Goal: Transaction & Acquisition: Purchase product/service

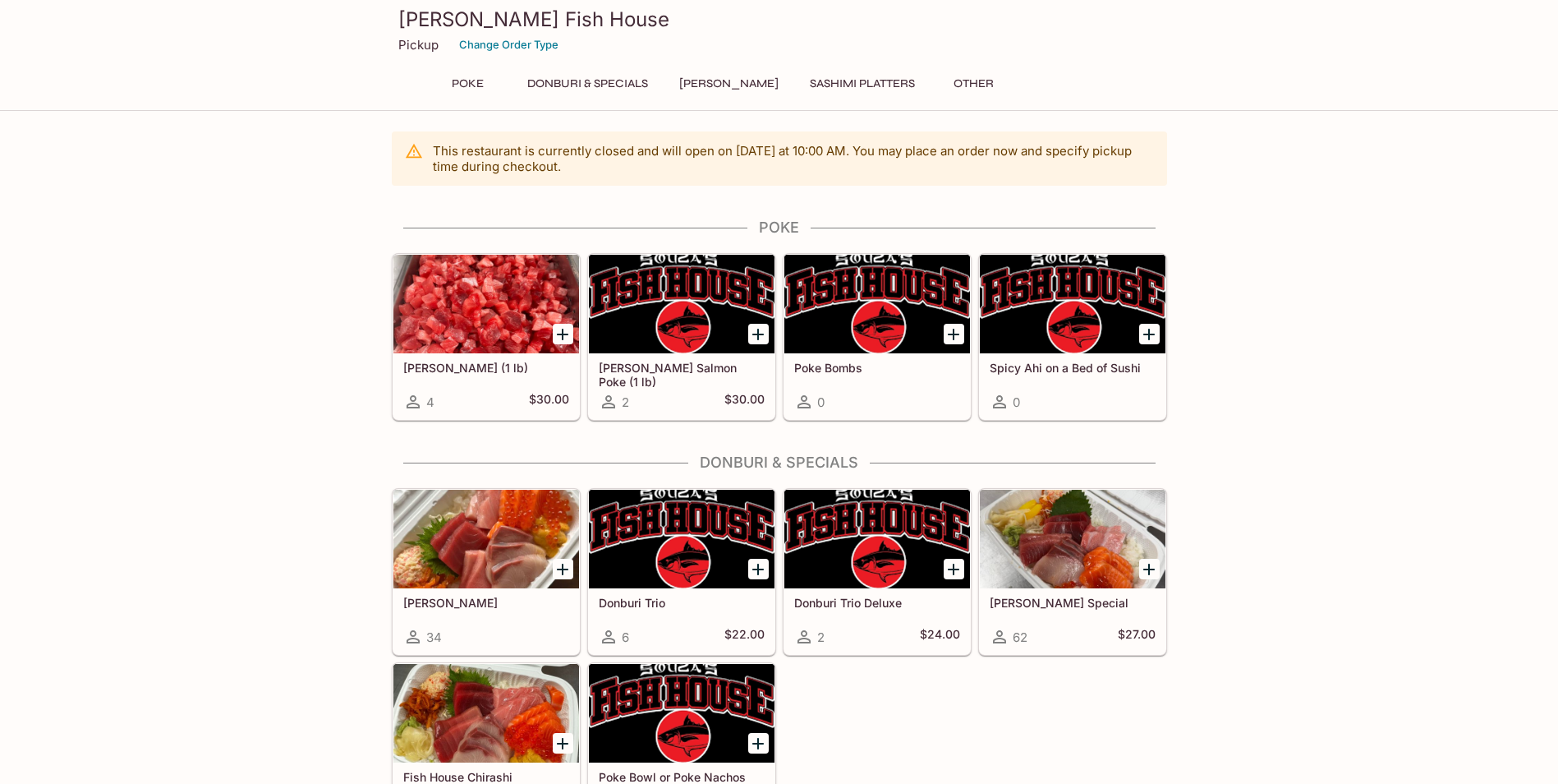
click at [603, 76] on button "Donburi & Specials" at bounding box center [588, 83] width 139 height 23
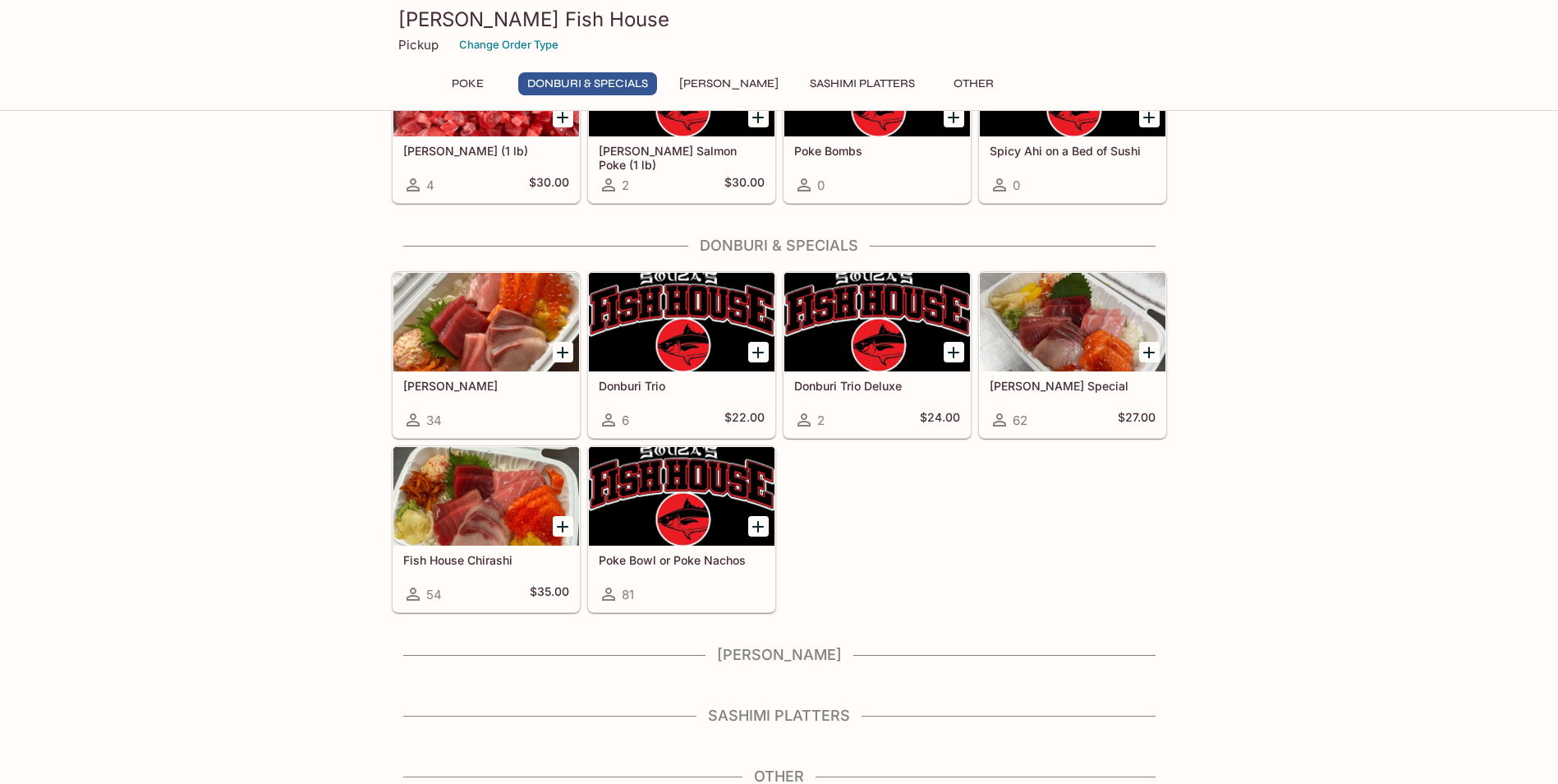
scroll to position [228, 0]
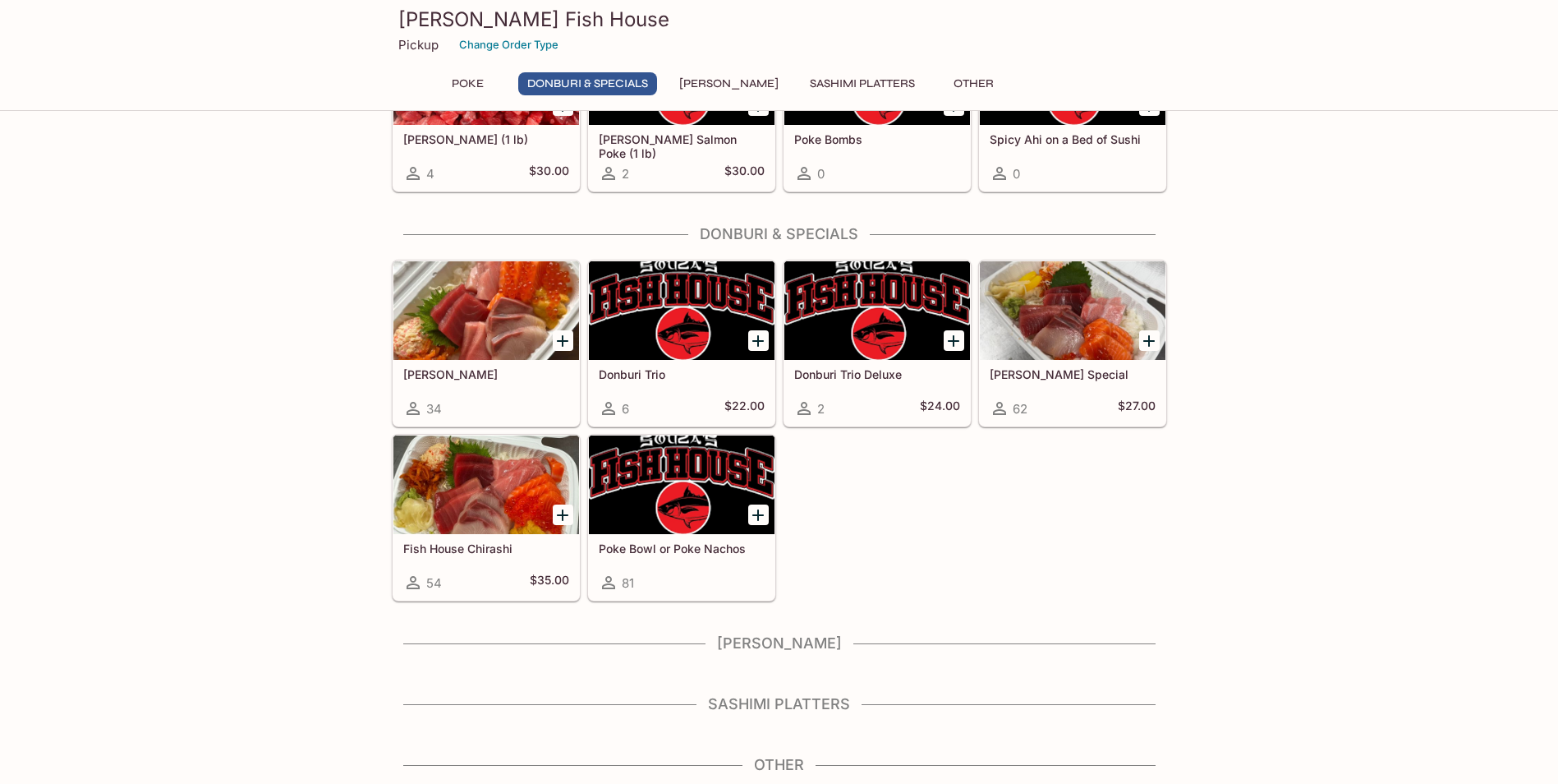
click at [472, 374] on h5 "[PERSON_NAME]" at bounding box center [486, 374] width 166 height 14
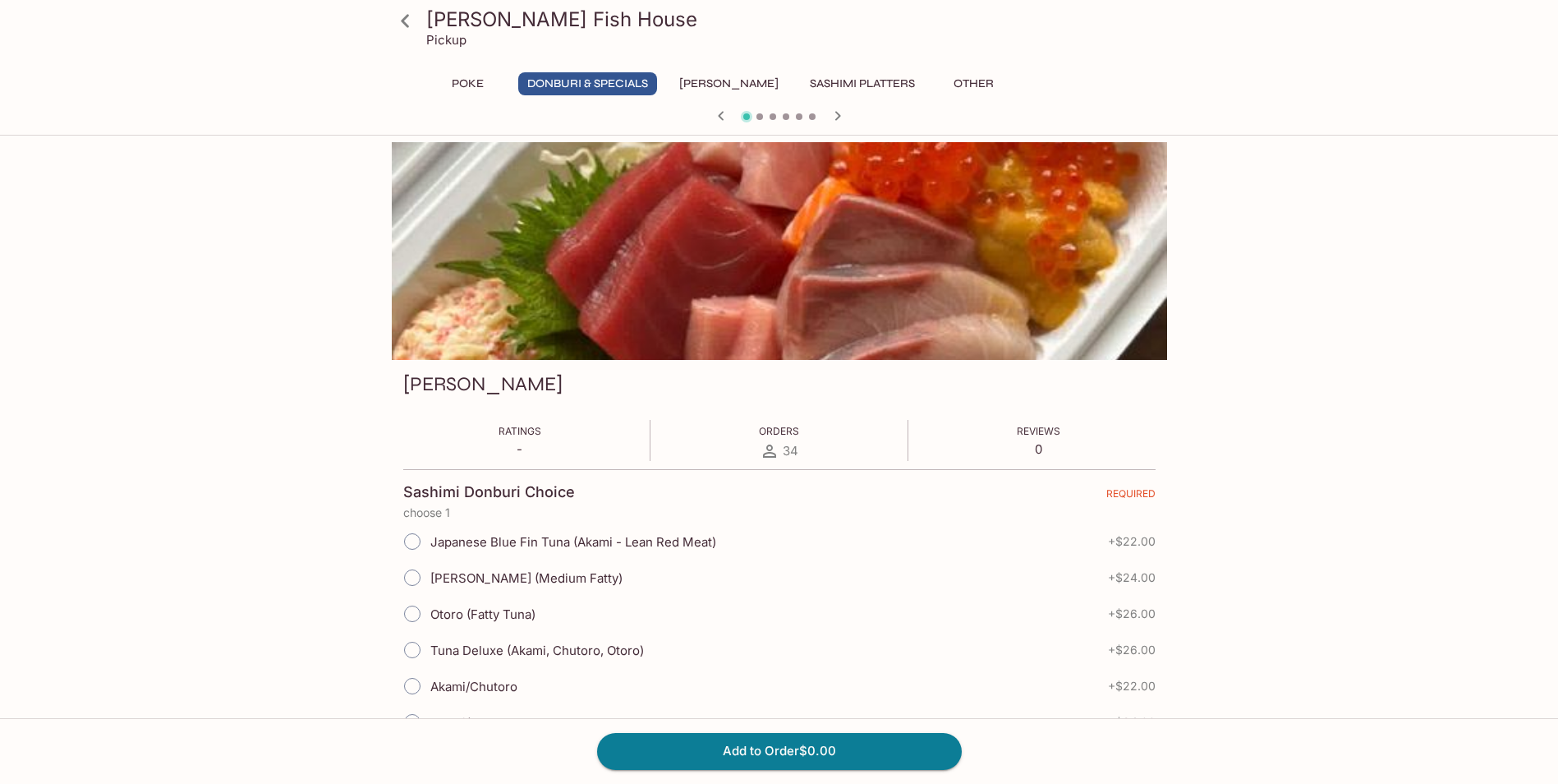
click at [603, 83] on button "Donburi & Specials" at bounding box center [588, 83] width 139 height 23
click at [595, 78] on button "Donburi & Specials" at bounding box center [588, 83] width 139 height 23
click at [451, 84] on button "Poke" at bounding box center [468, 83] width 74 height 23
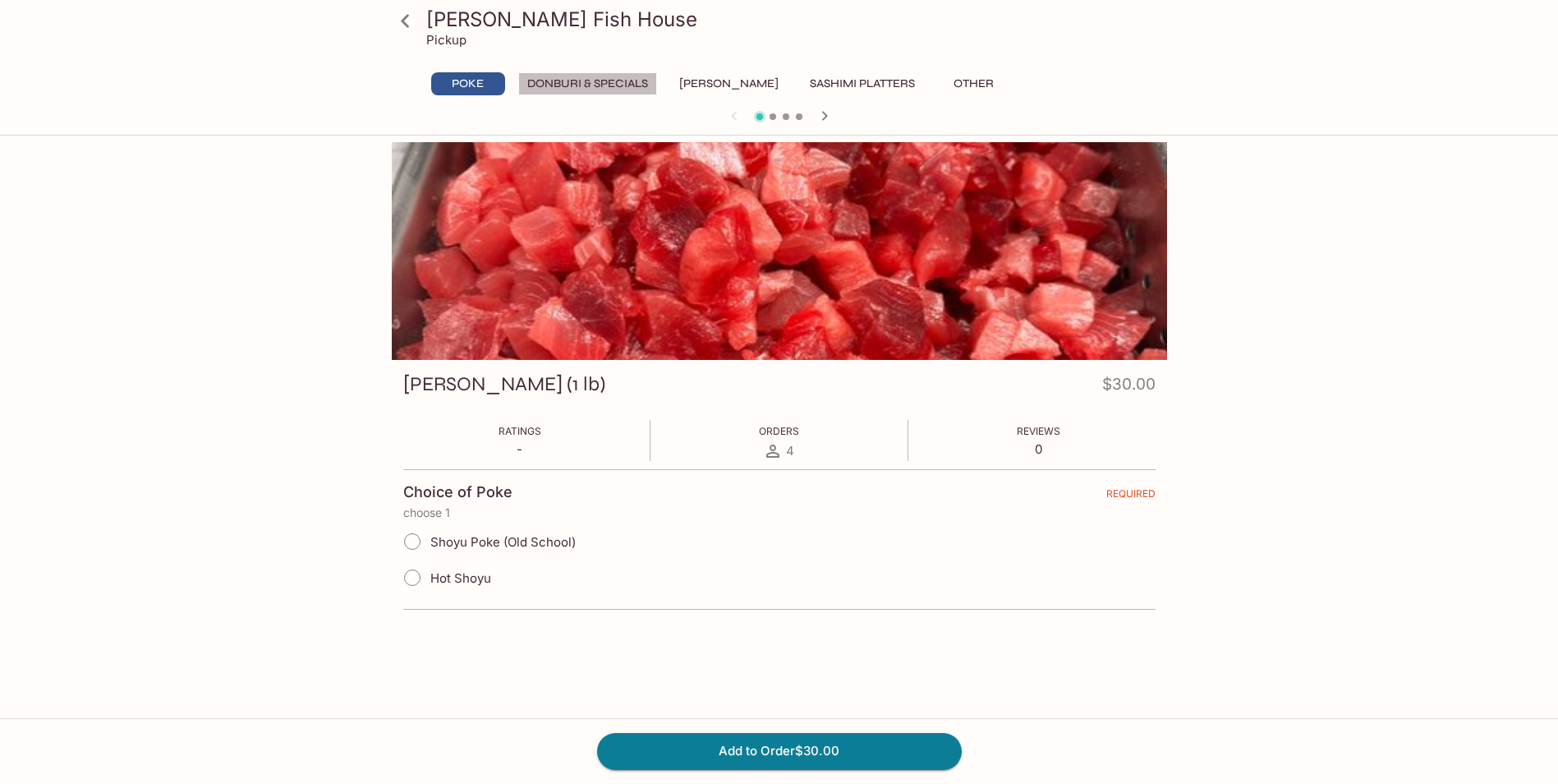
click at [602, 84] on button "Donburi & Specials" at bounding box center [588, 83] width 139 height 23
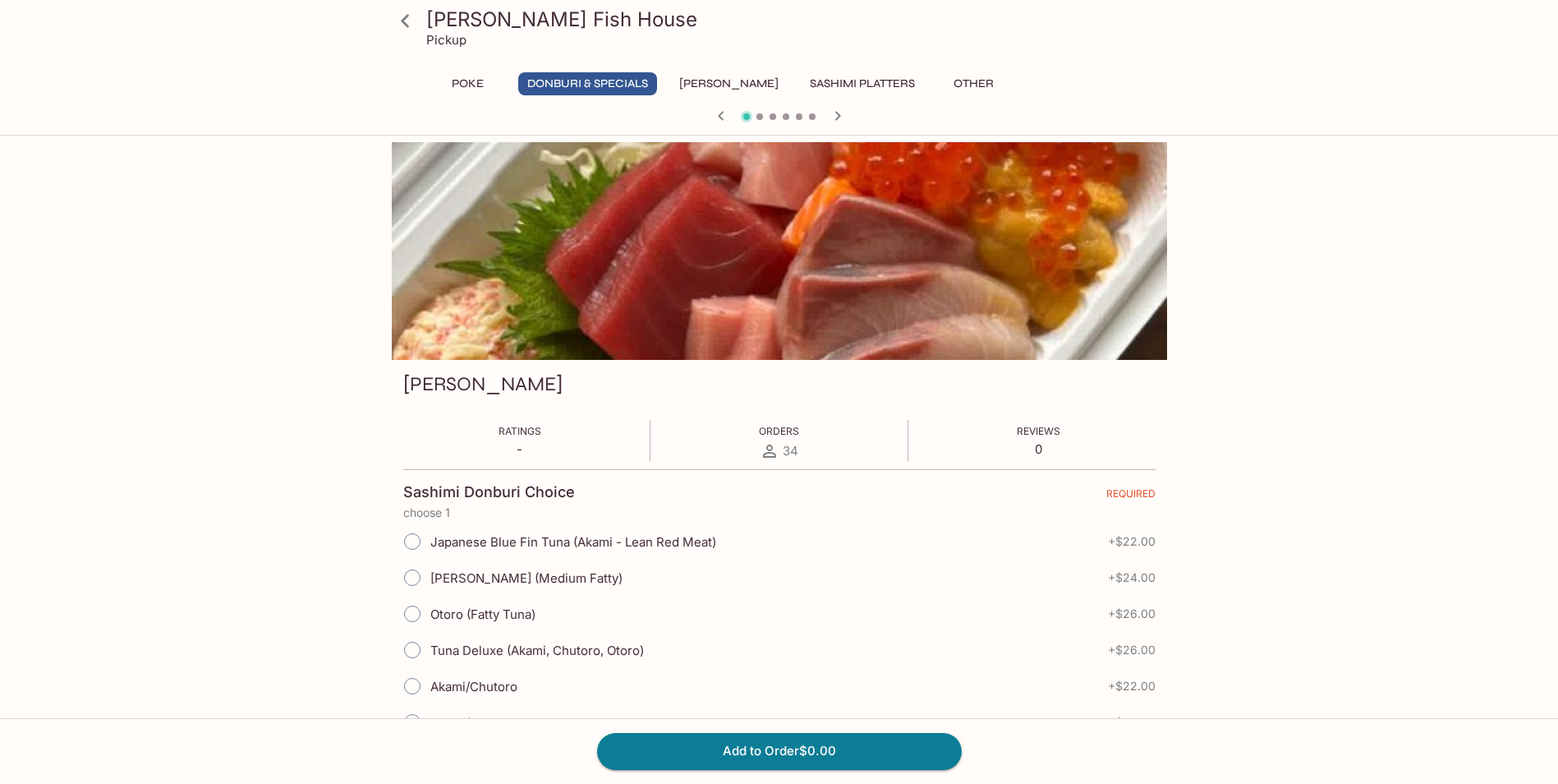
click at [830, 116] on icon "button" at bounding box center [838, 115] width 19 height 19
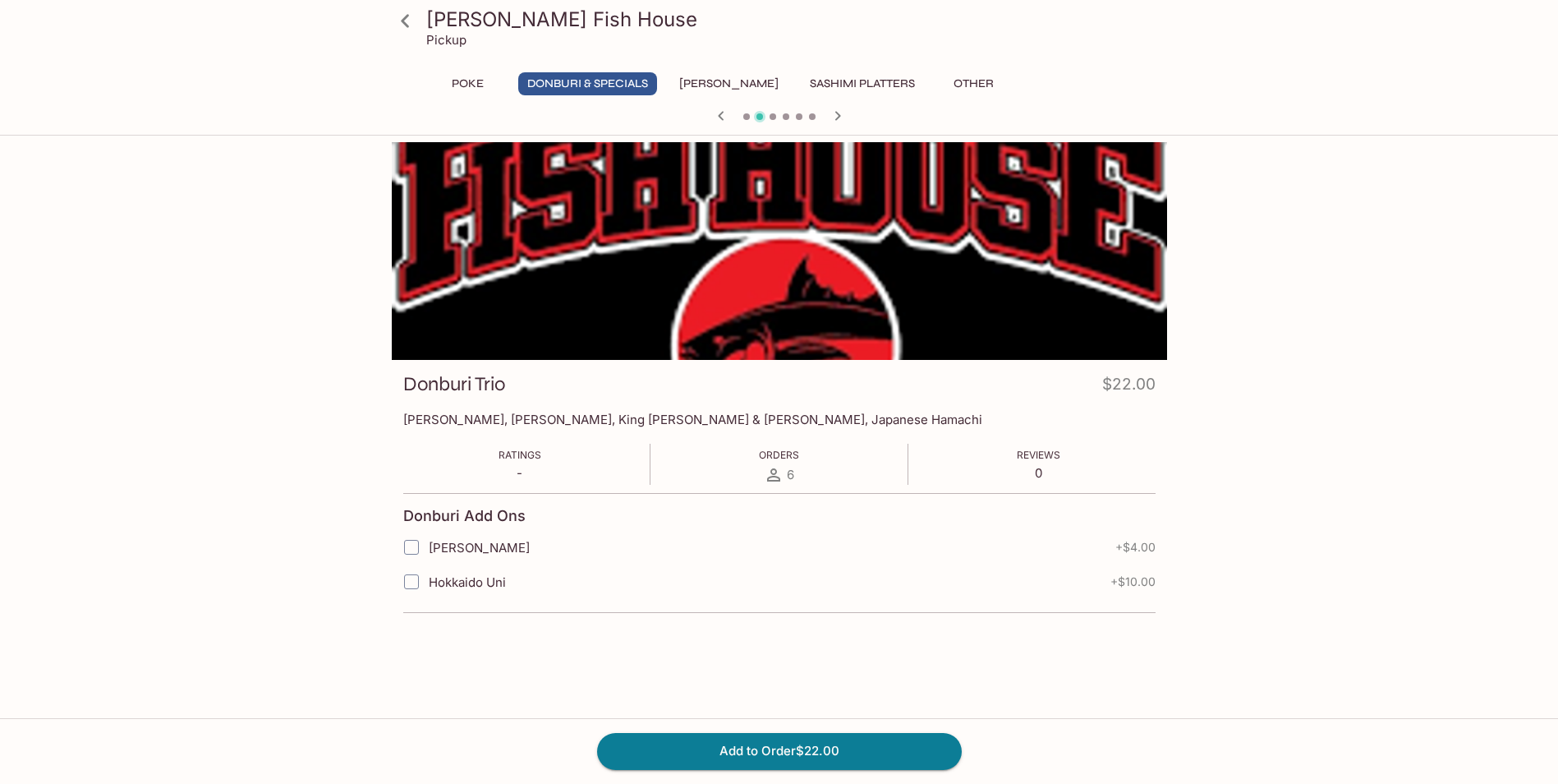
click at [830, 116] on icon "button" at bounding box center [838, 115] width 19 height 19
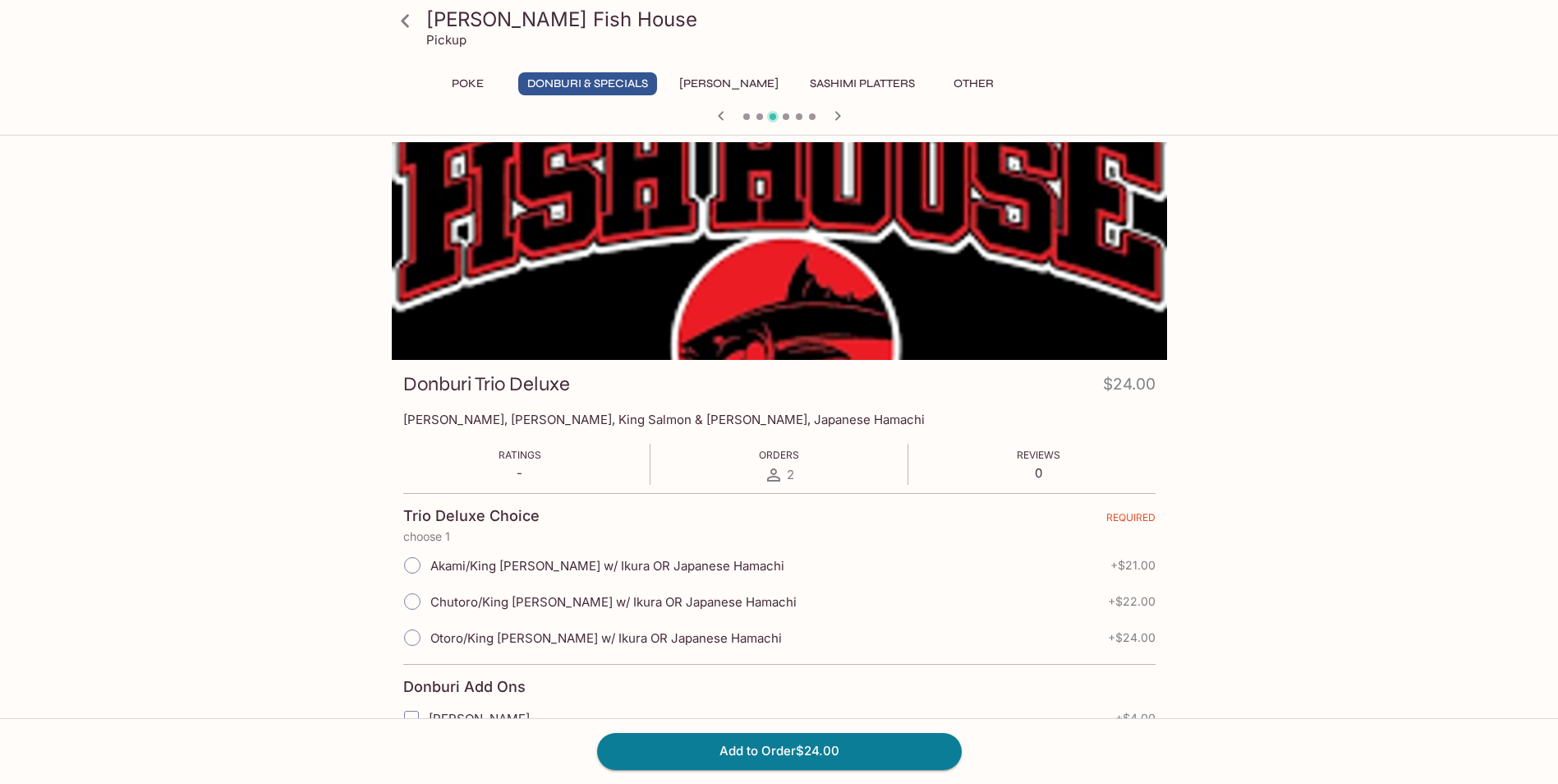
click at [830, 116] on icon "button" at bounding box center [838, 115] width 19 height 19
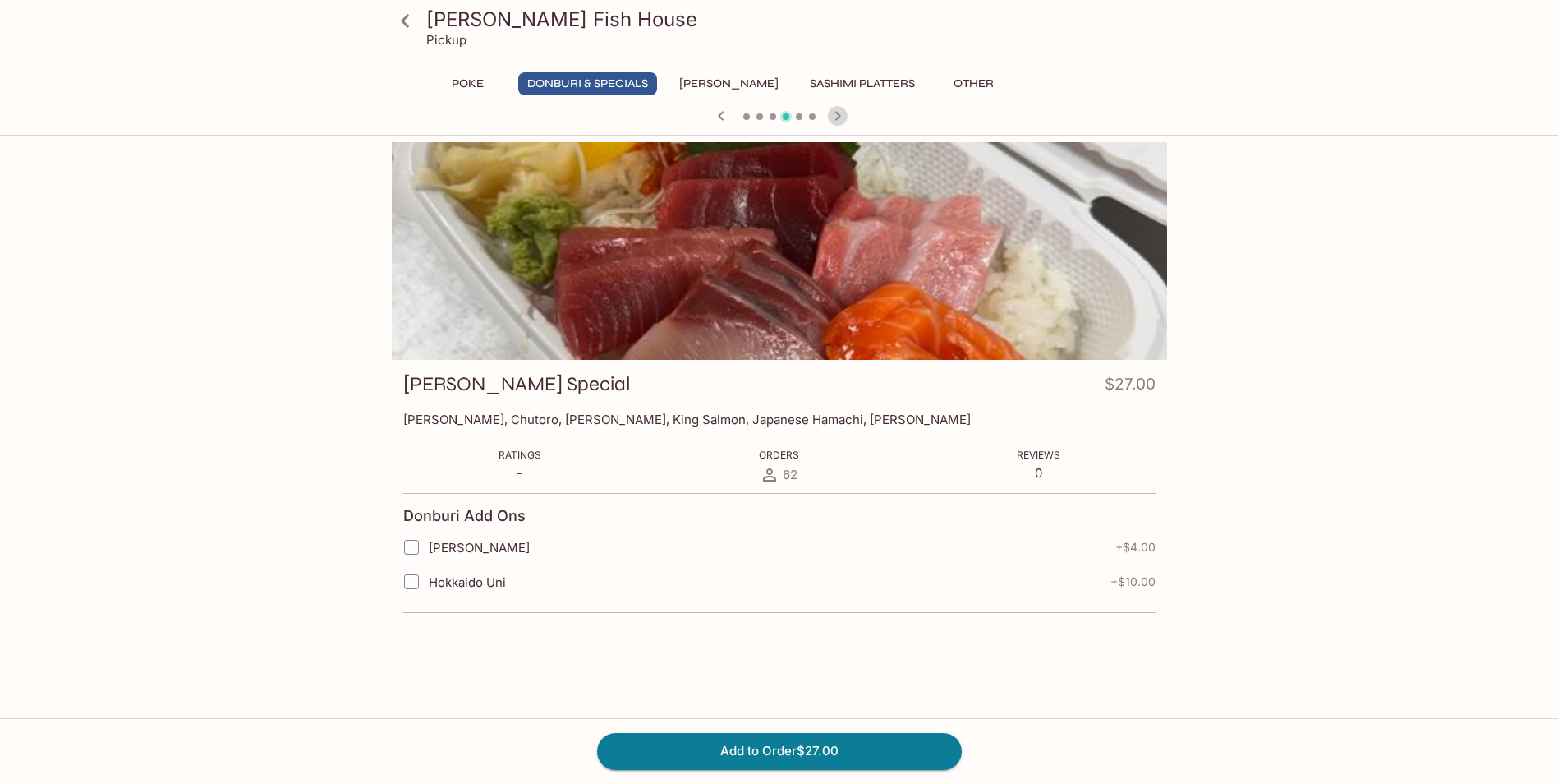
click at [830, 117] on icon "button" at bounding box center [838, 115] width 19 height 19
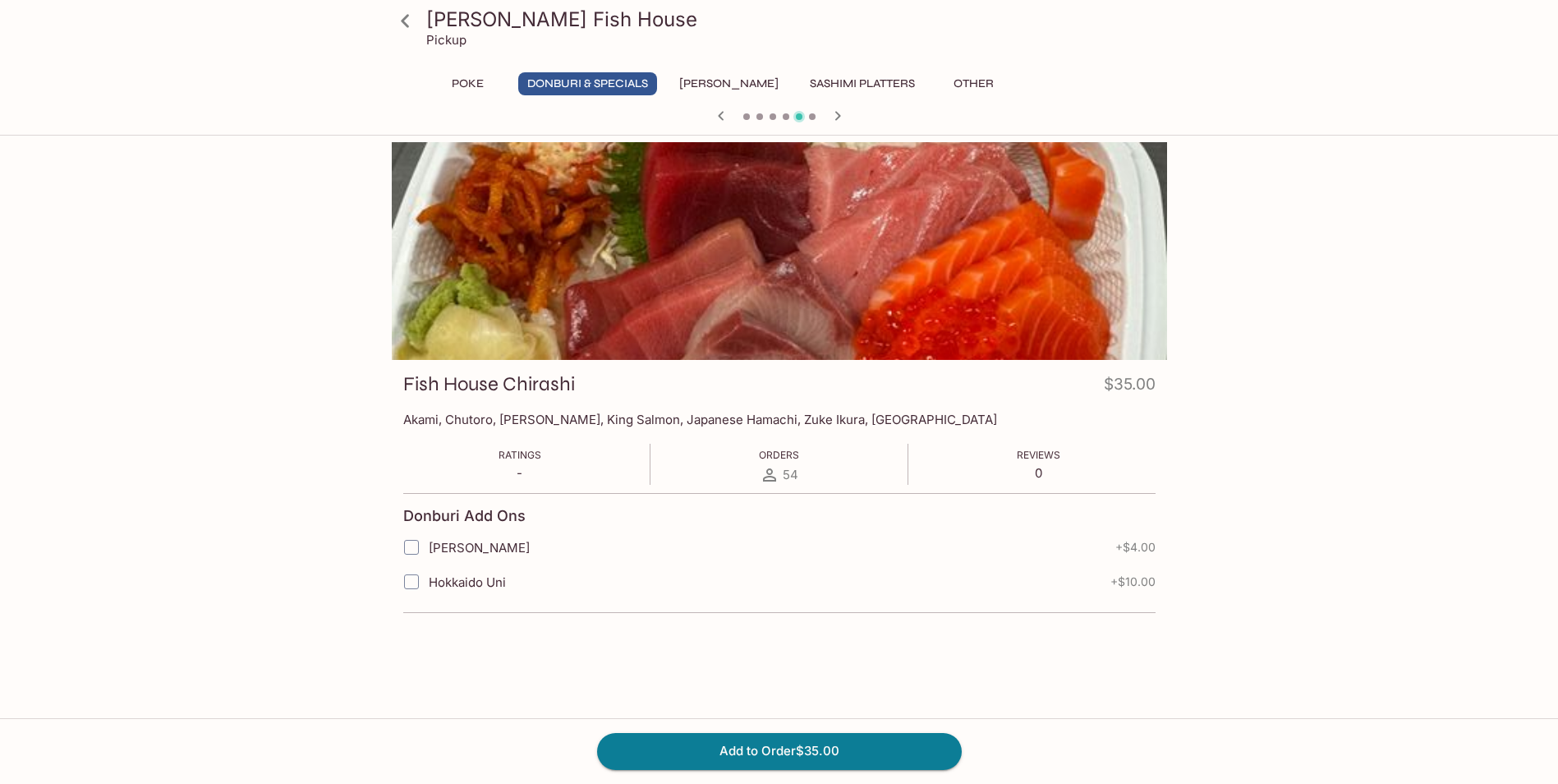
click at [830, 117] on icon "button" at bounding box center [838, 115] width 19 height 19
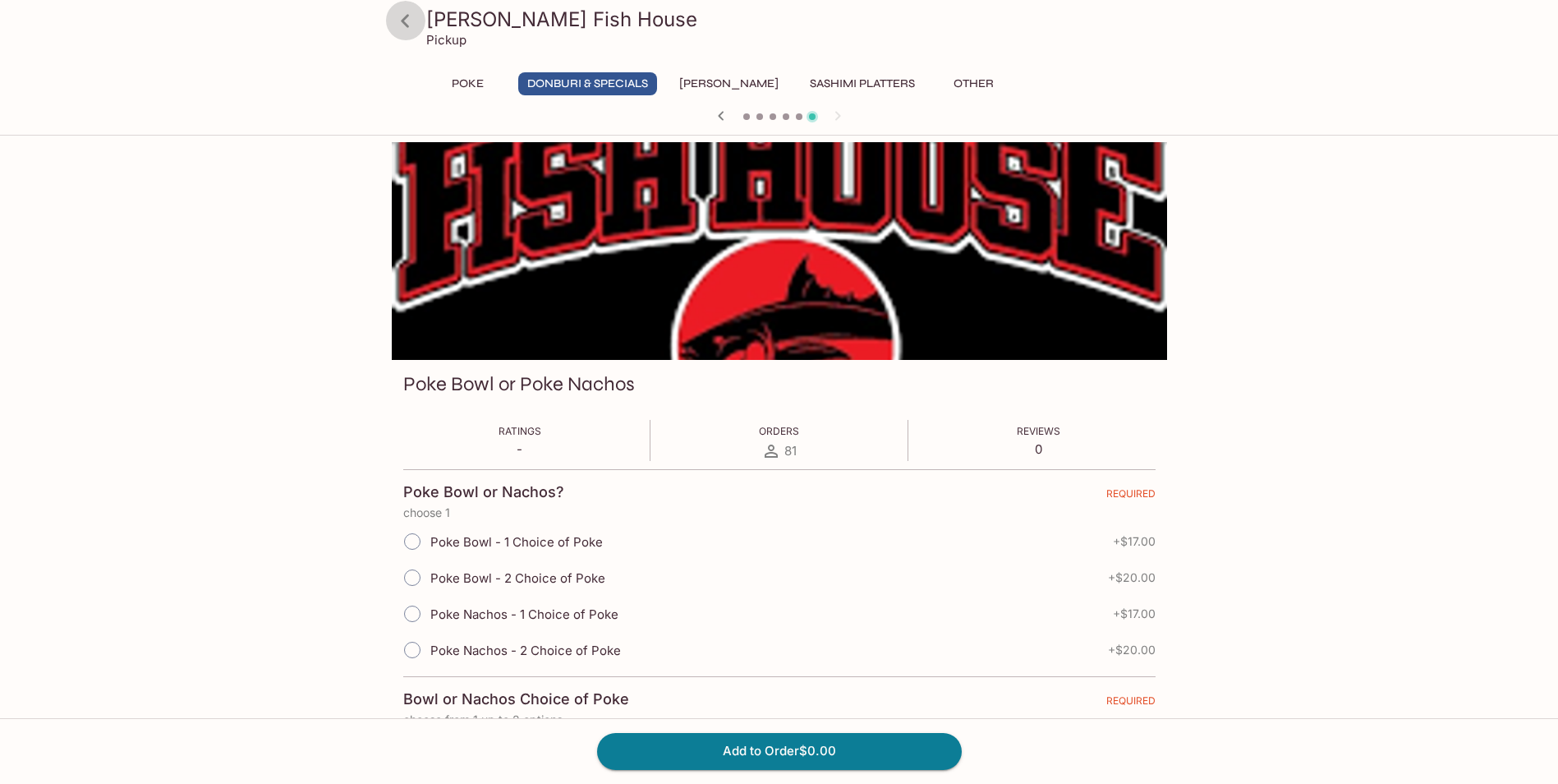
click at [411, 19] on icon at bounding box center [404, 20] width 29 height 29
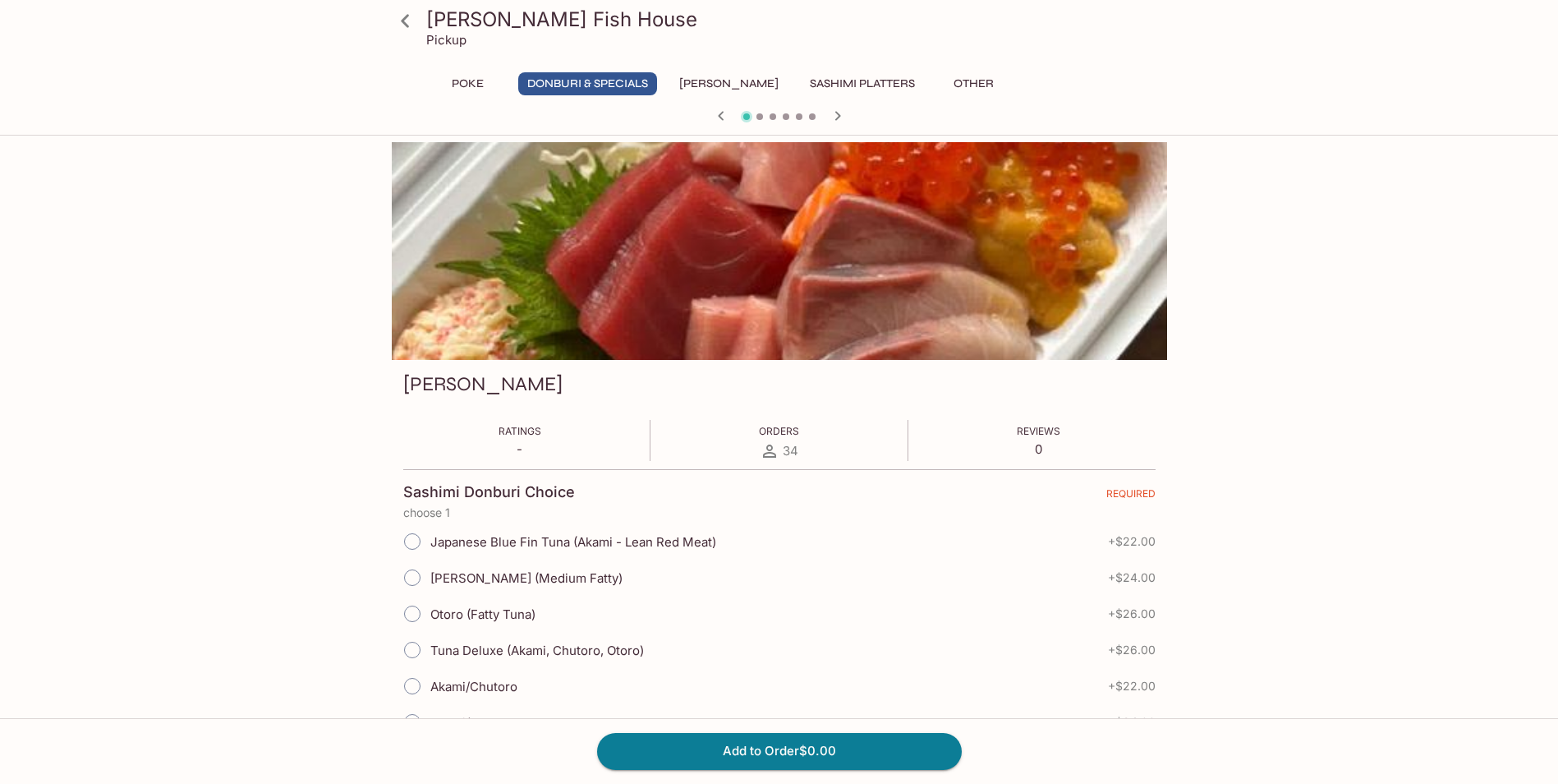
click at [400, 18] on icon at bounding box center [404, 20] width 29 height 29
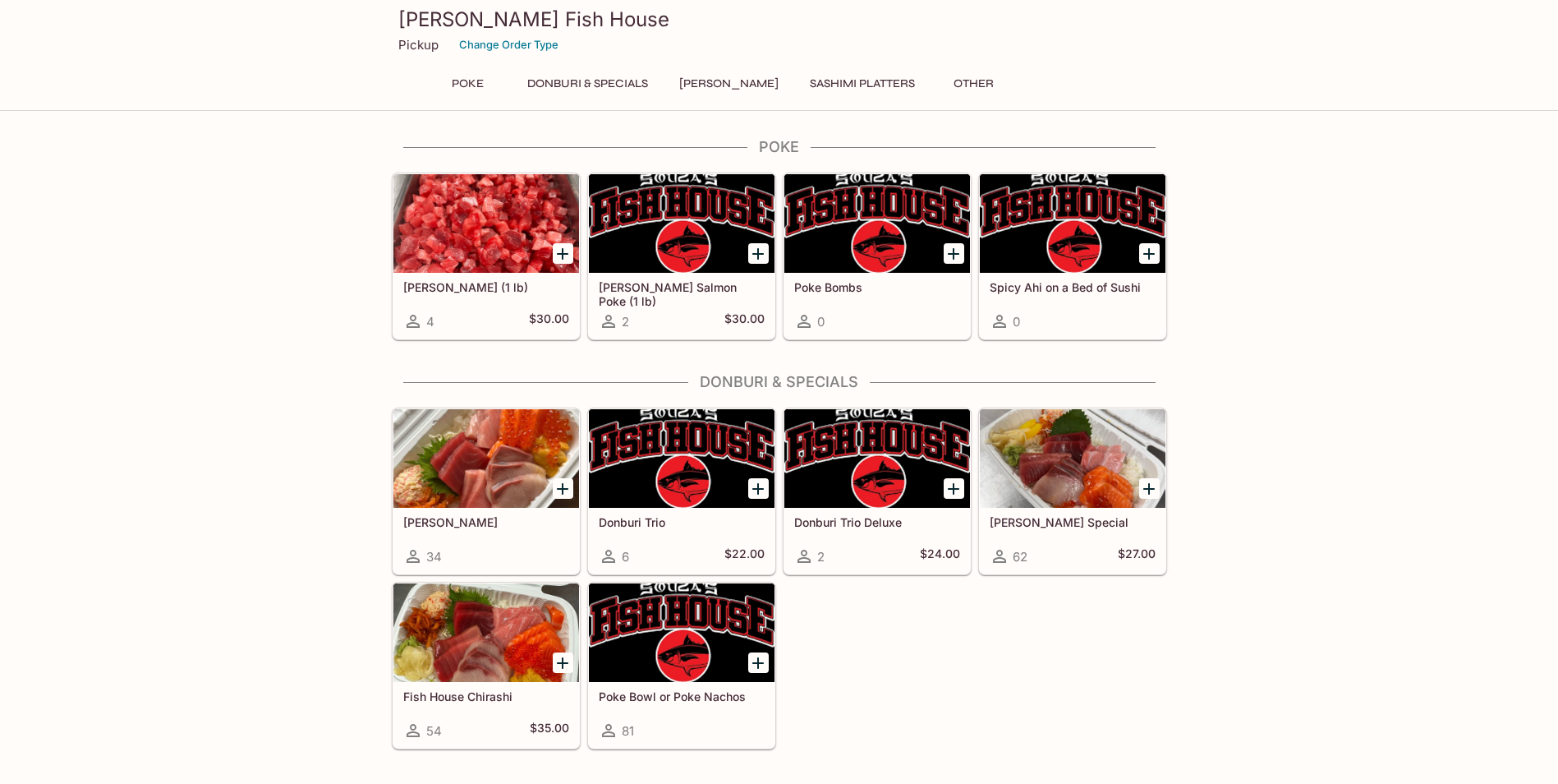
click at [644, 696] on h5 "Poke Bowl or Poke Nachos" at bounding box center [682, 696] width 166 height 14
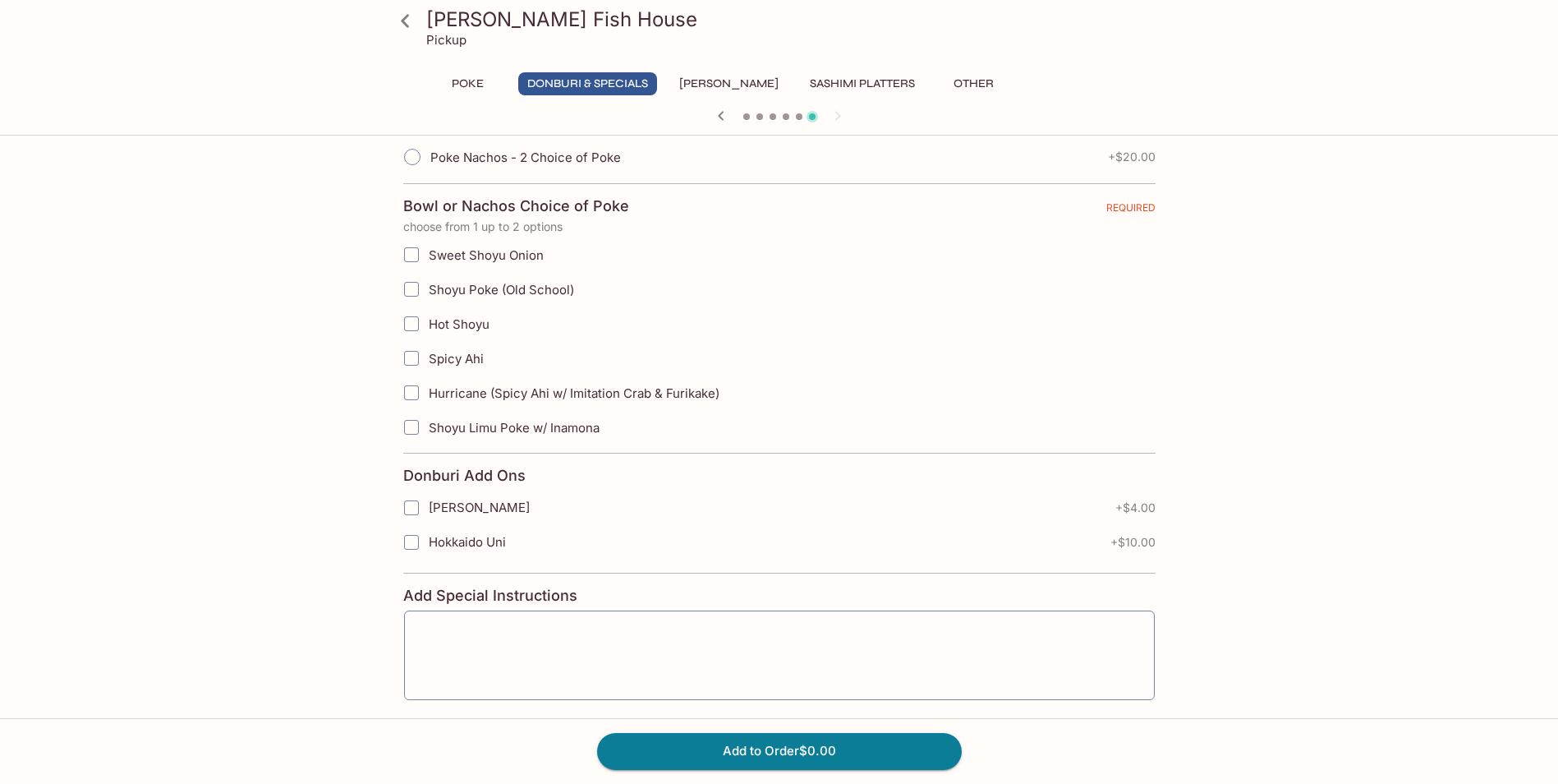
scroll to position [329, 0]
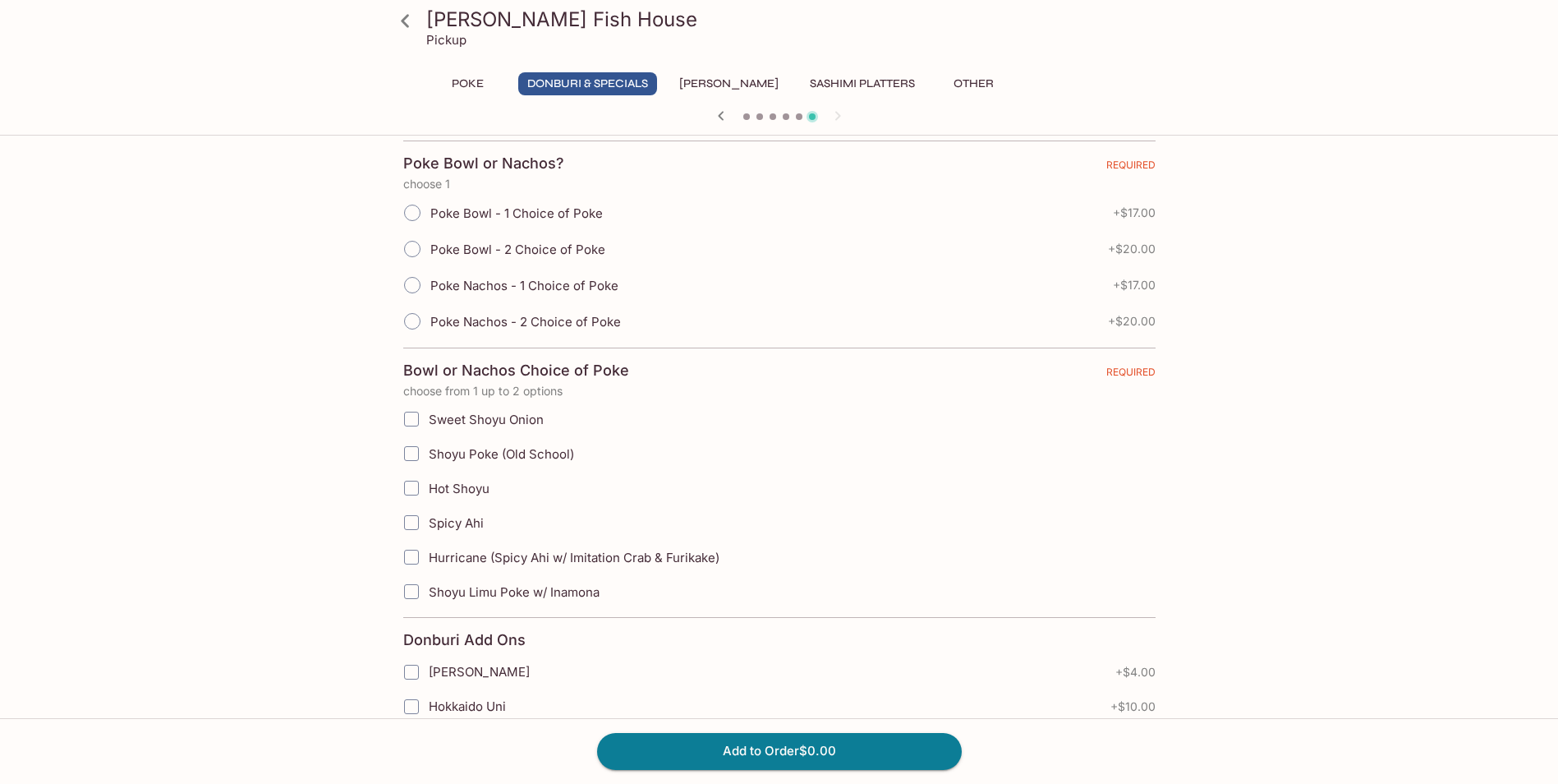
click at [972, 87] on button "Other" at bounding box center [974, 83] width 74 height 23
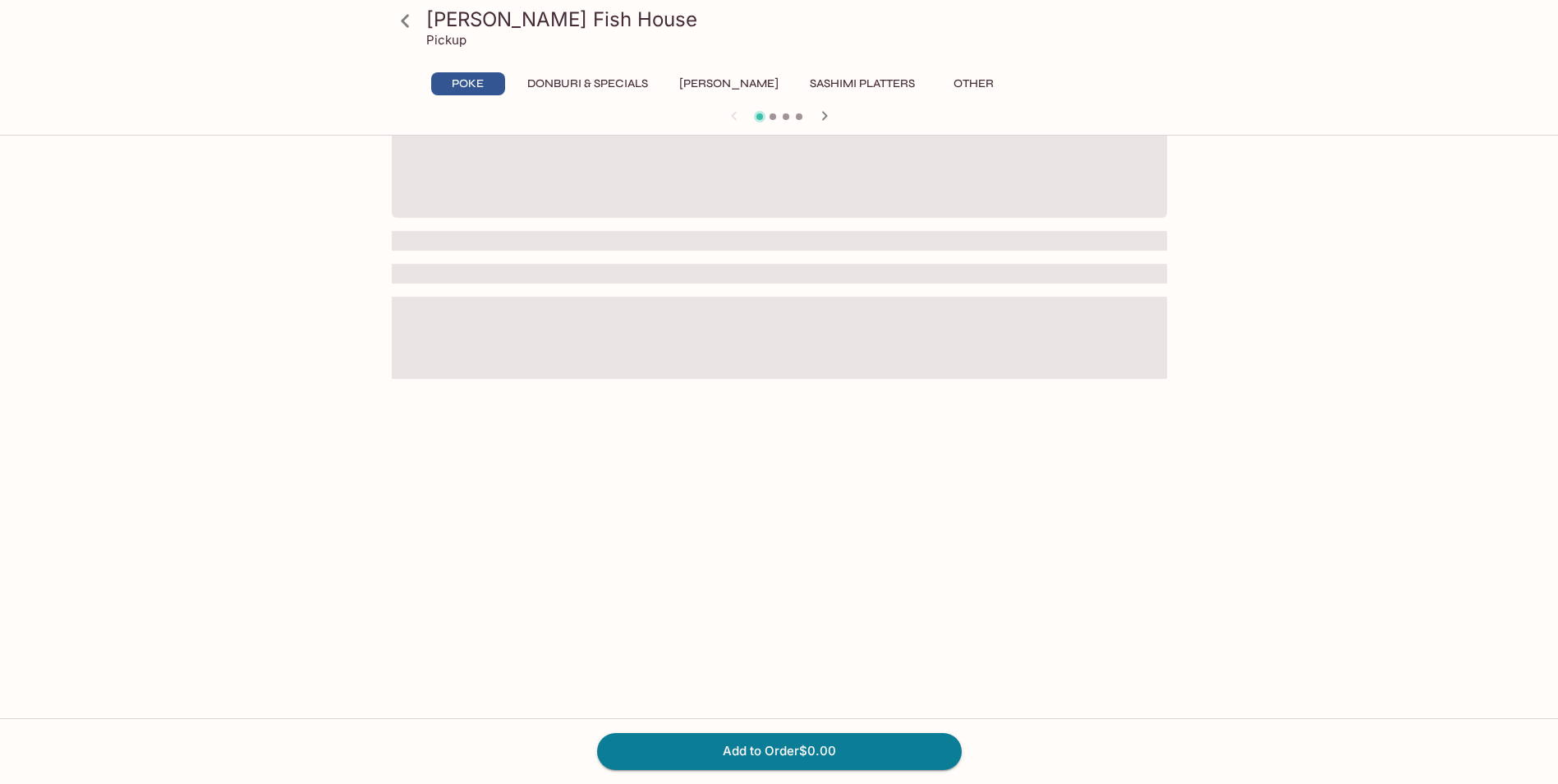
scroll to position [143, 0]
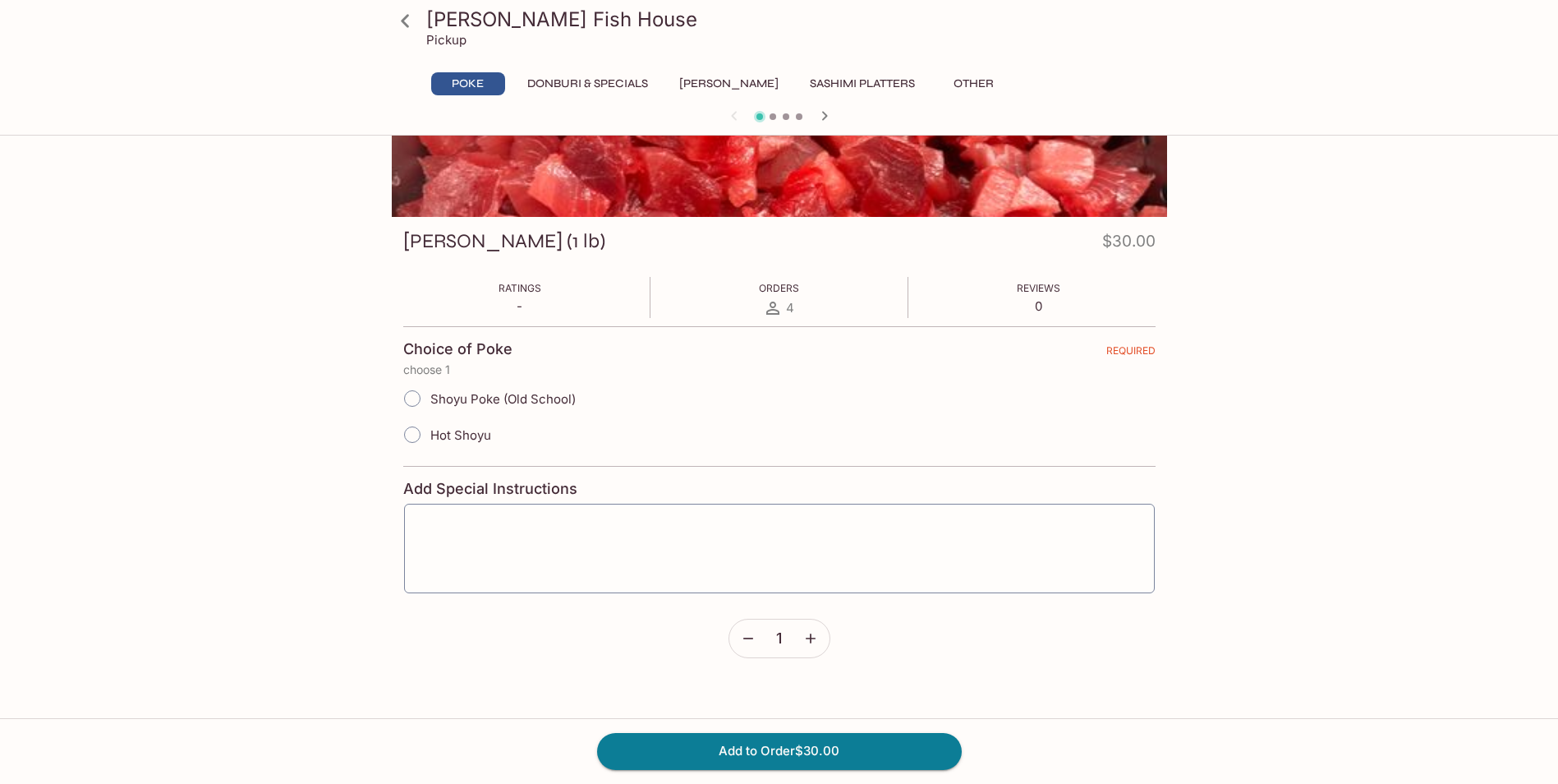
click at [560, 88] on button "Donburi & Specials" at bounding box center [588, 83] width 139 height 23
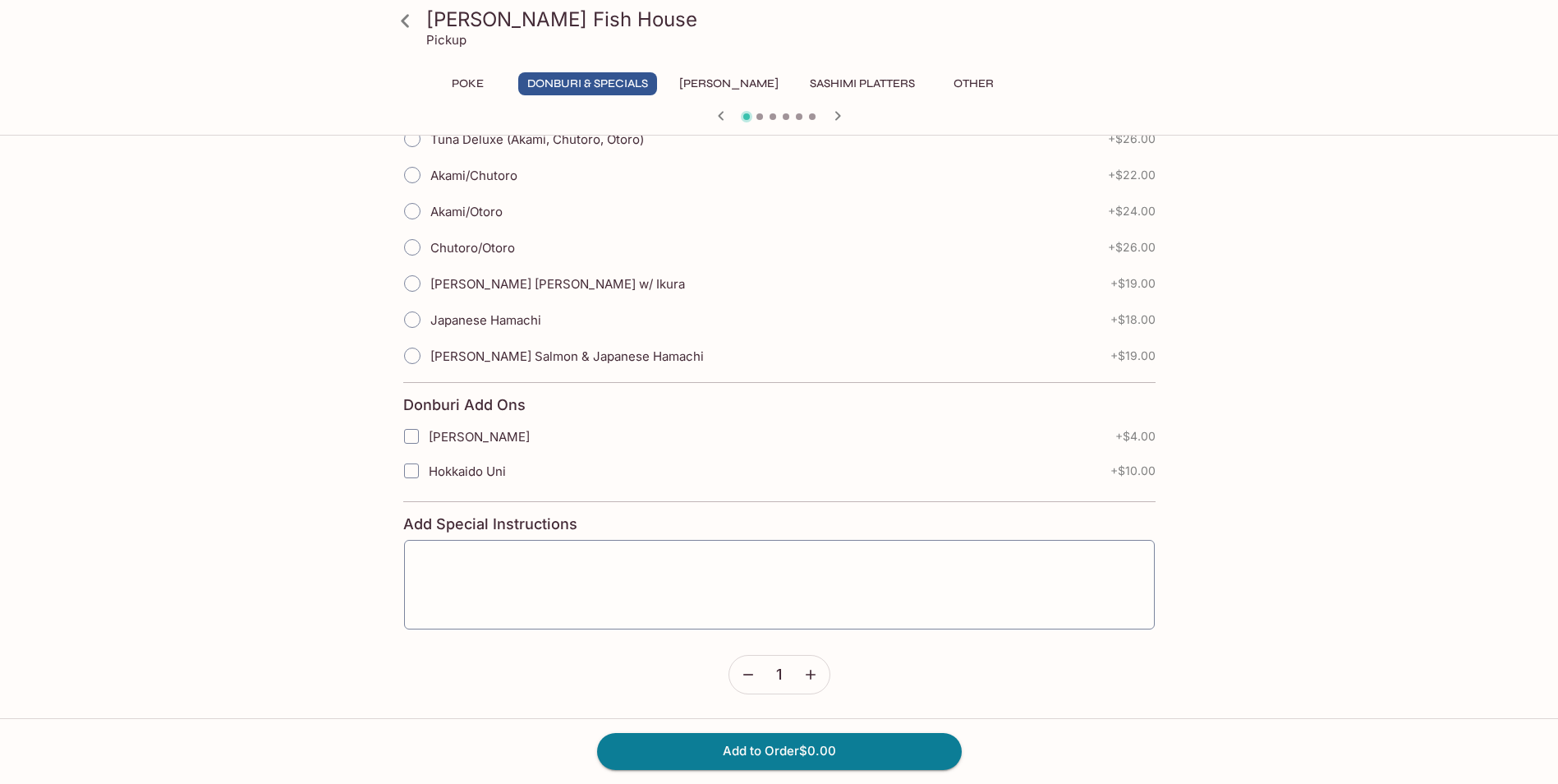
scroll to position [18, 0]
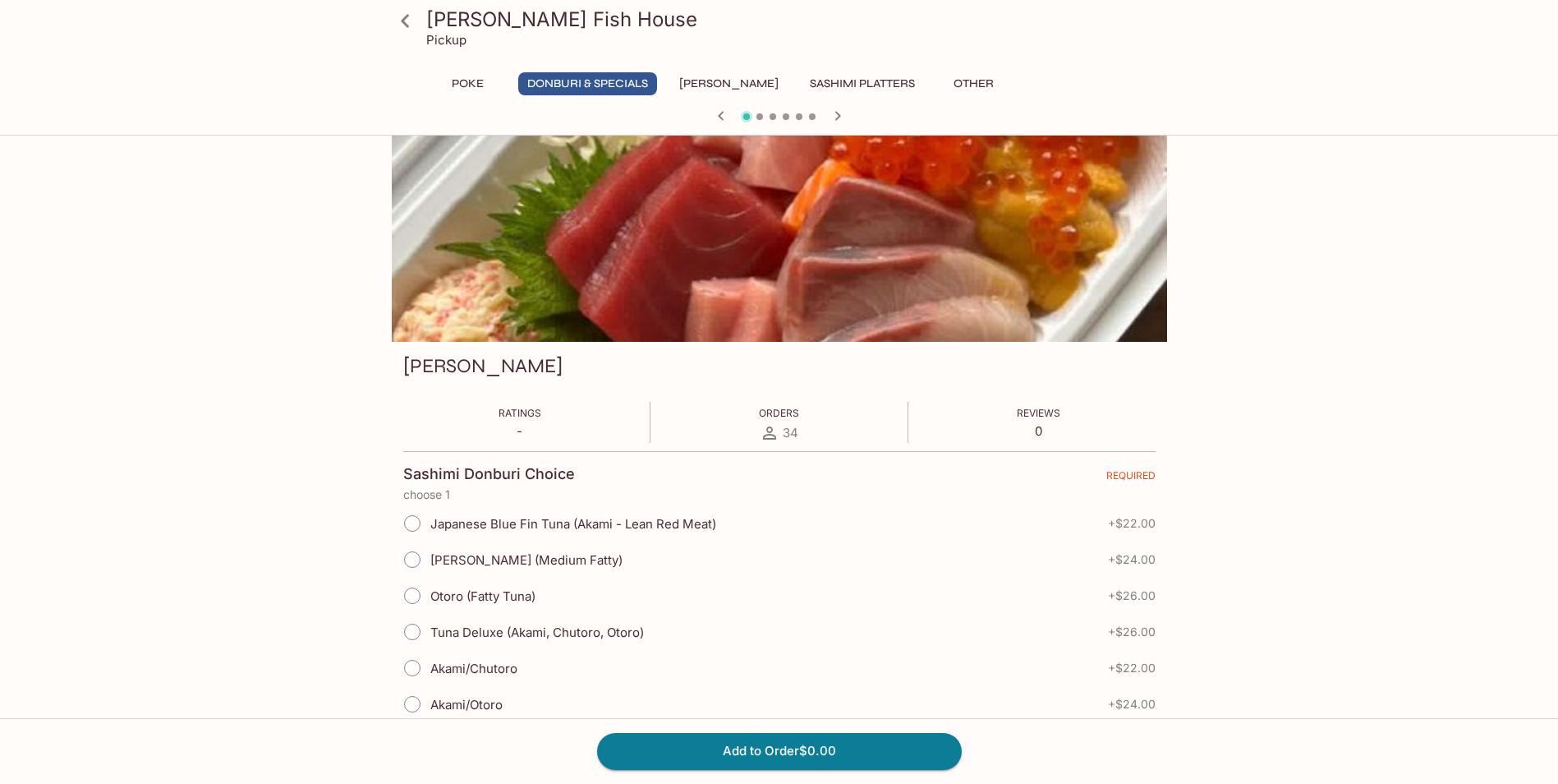
click at [462, 79] on button "Poke" at bounding box center [468, 83] width 74 height 23
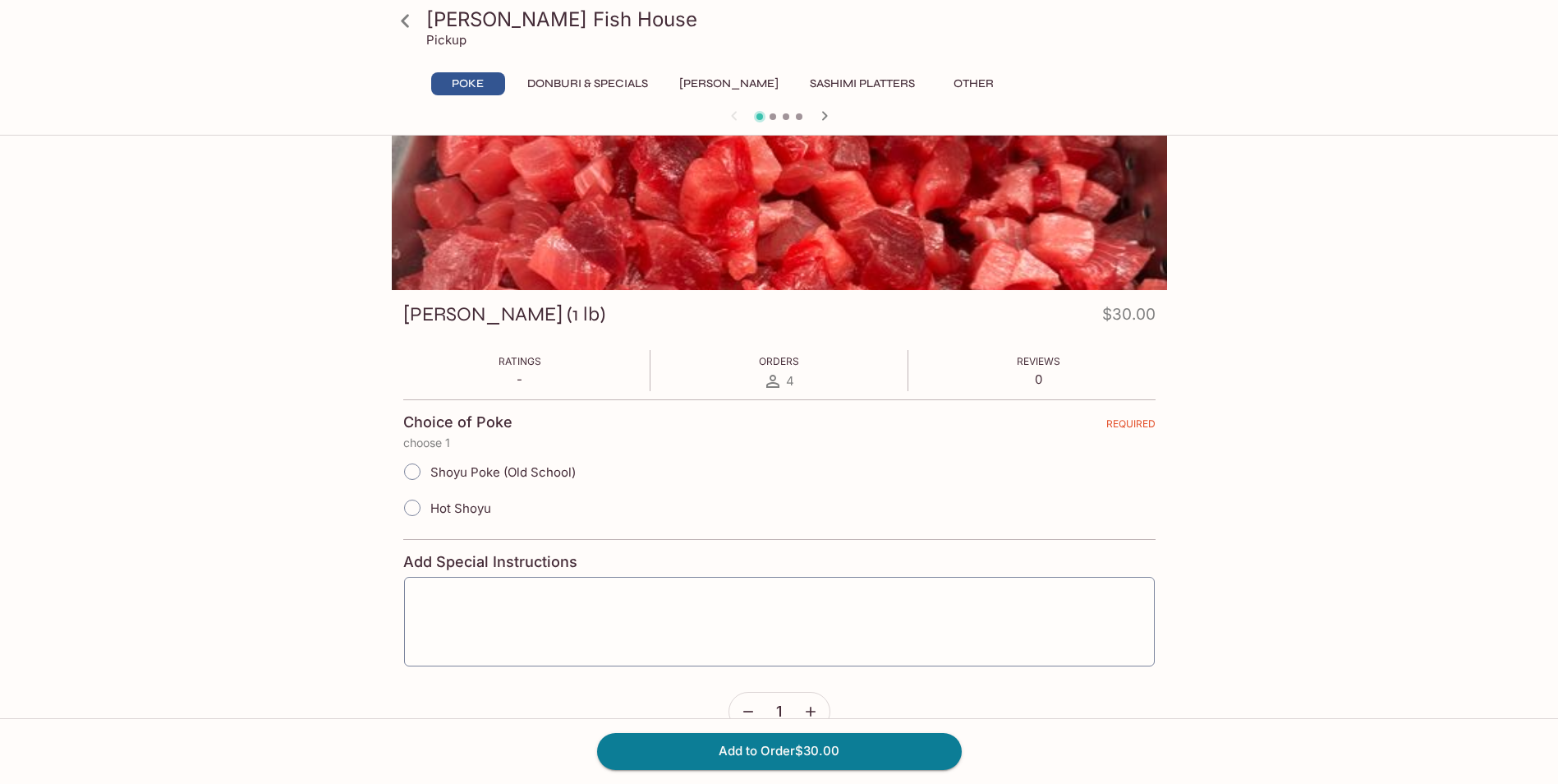
scroll to position [0, 0]
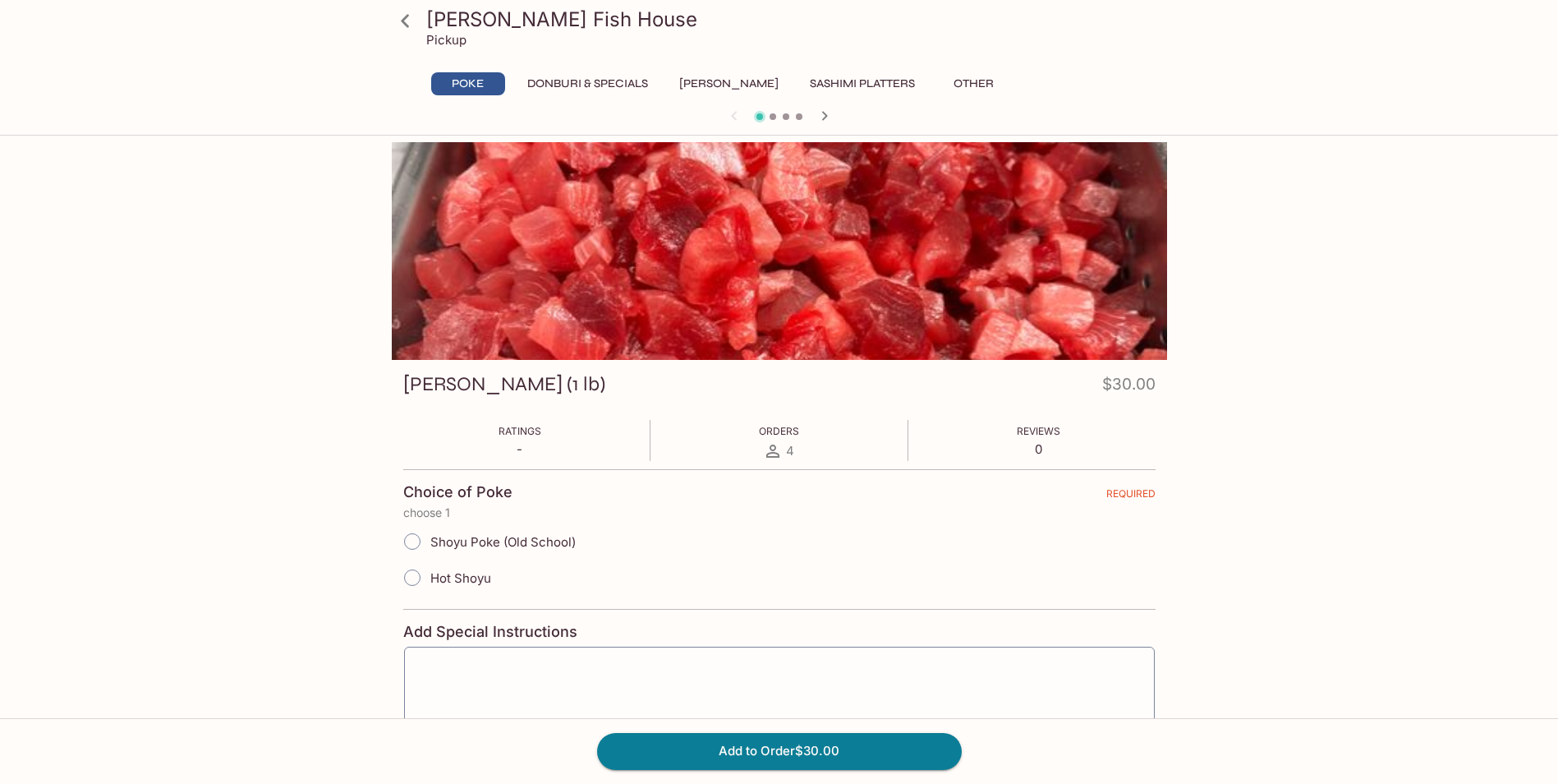
click at [567, 86] on button "Donburi & Specials" at bounding box center [588, 83] width 139 height 23
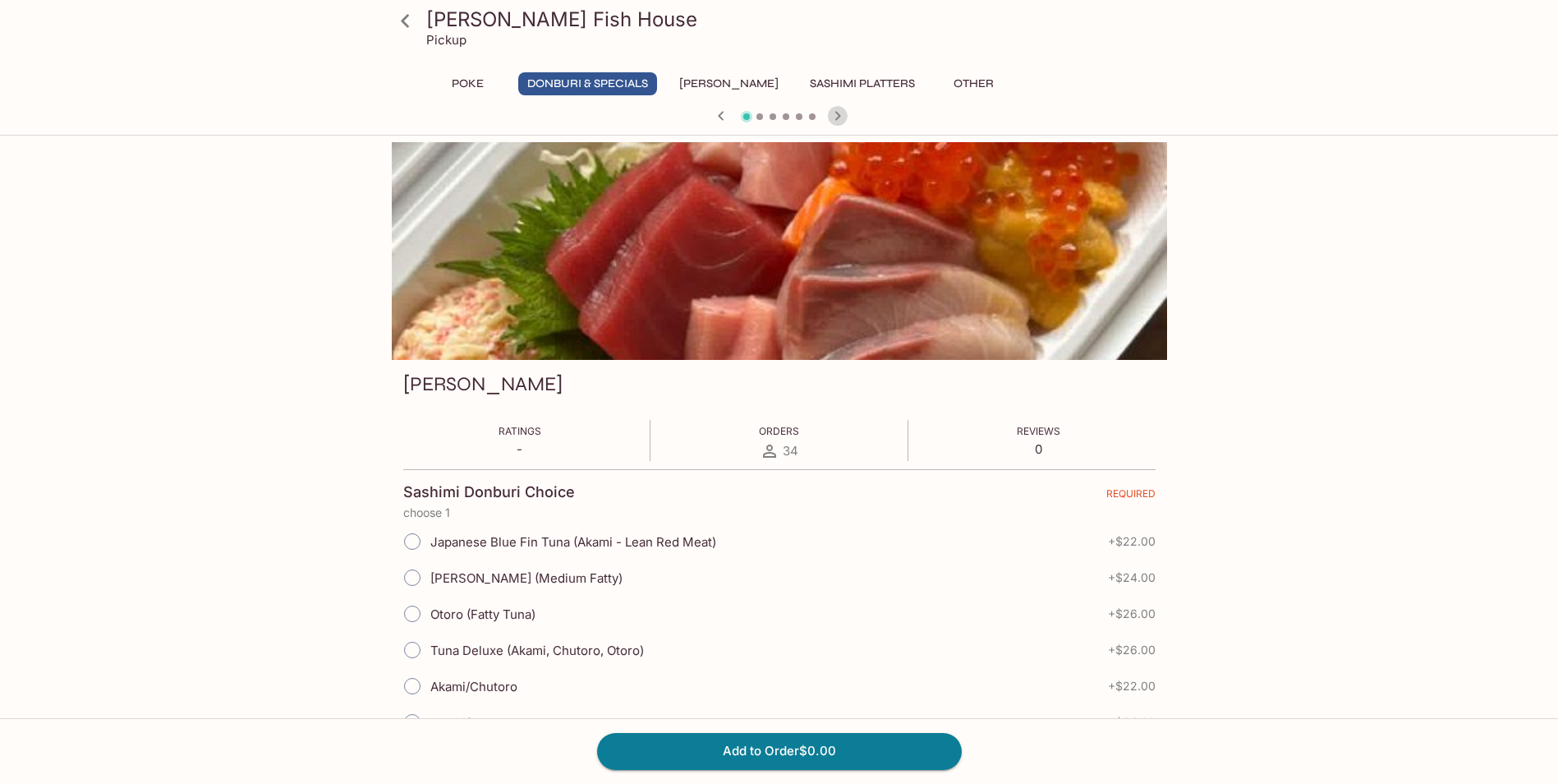
click at [837, 111] on icon "button" at bounding box center [838, 115] width 19 height 19
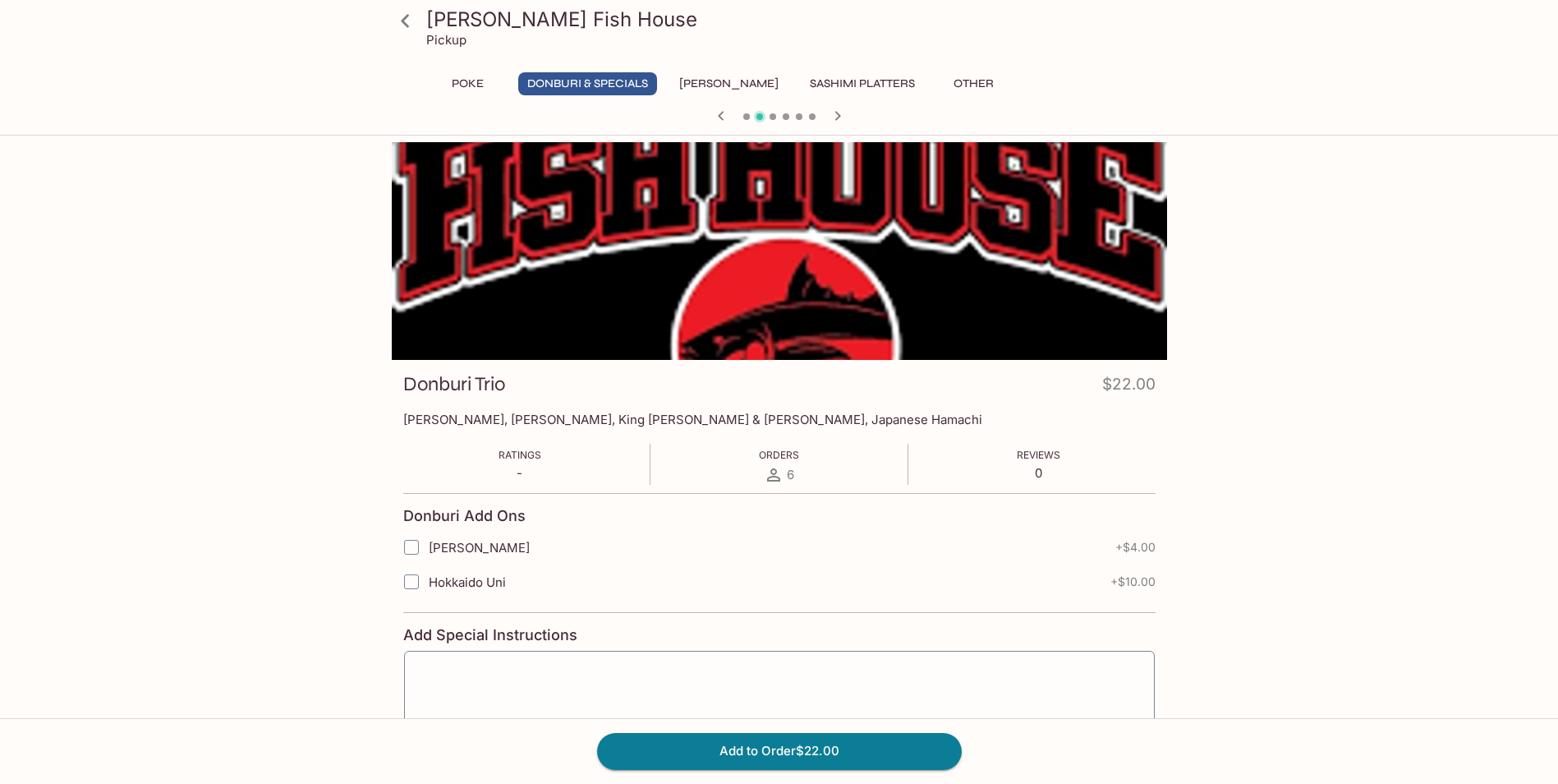
click at [837, 111] on icon "button" at bounding box center [838, 115] width 19 height 19
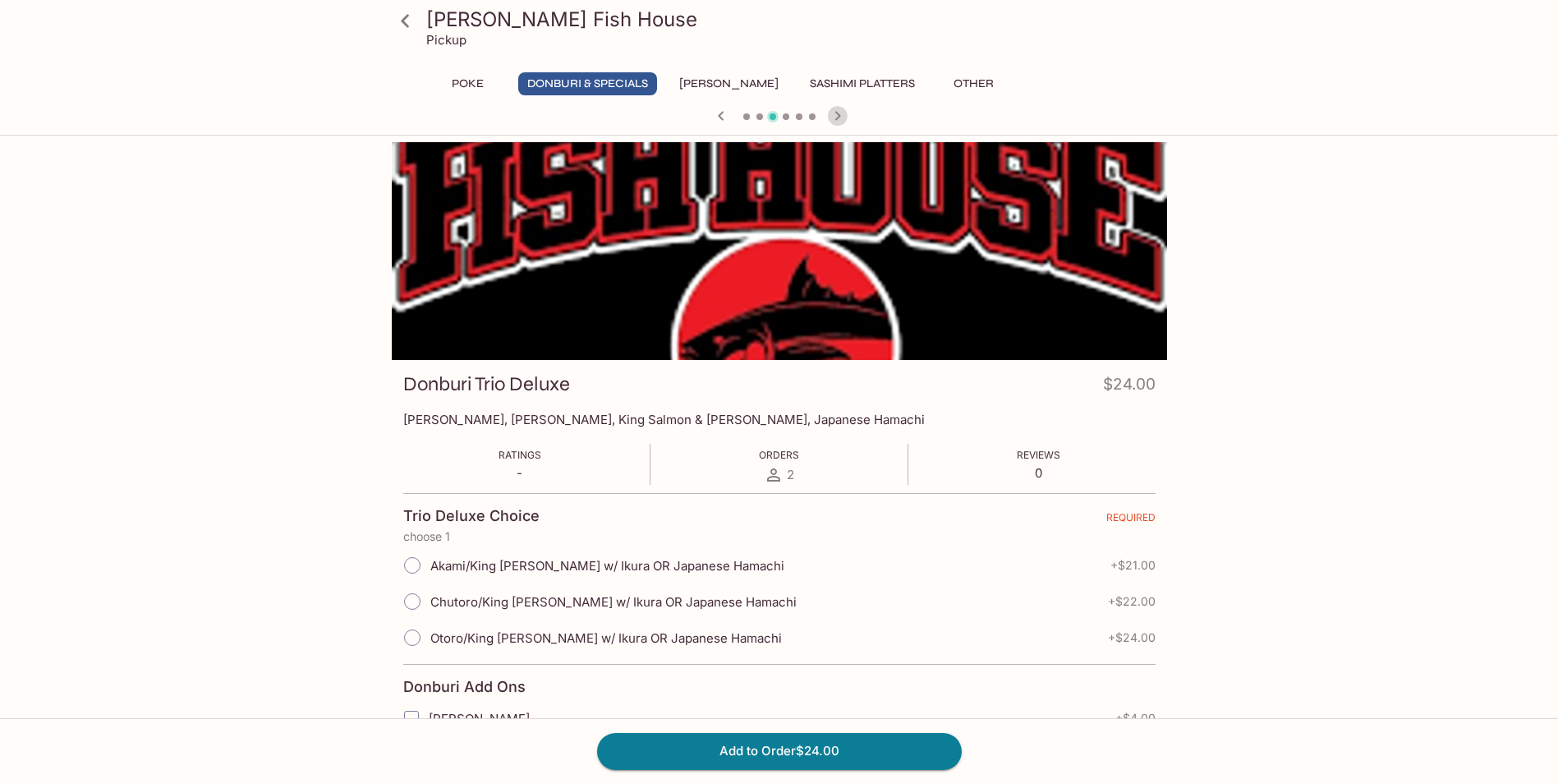
click at [837, 111] on icon "button" at bounding box center [838, 115] width 19 height 19
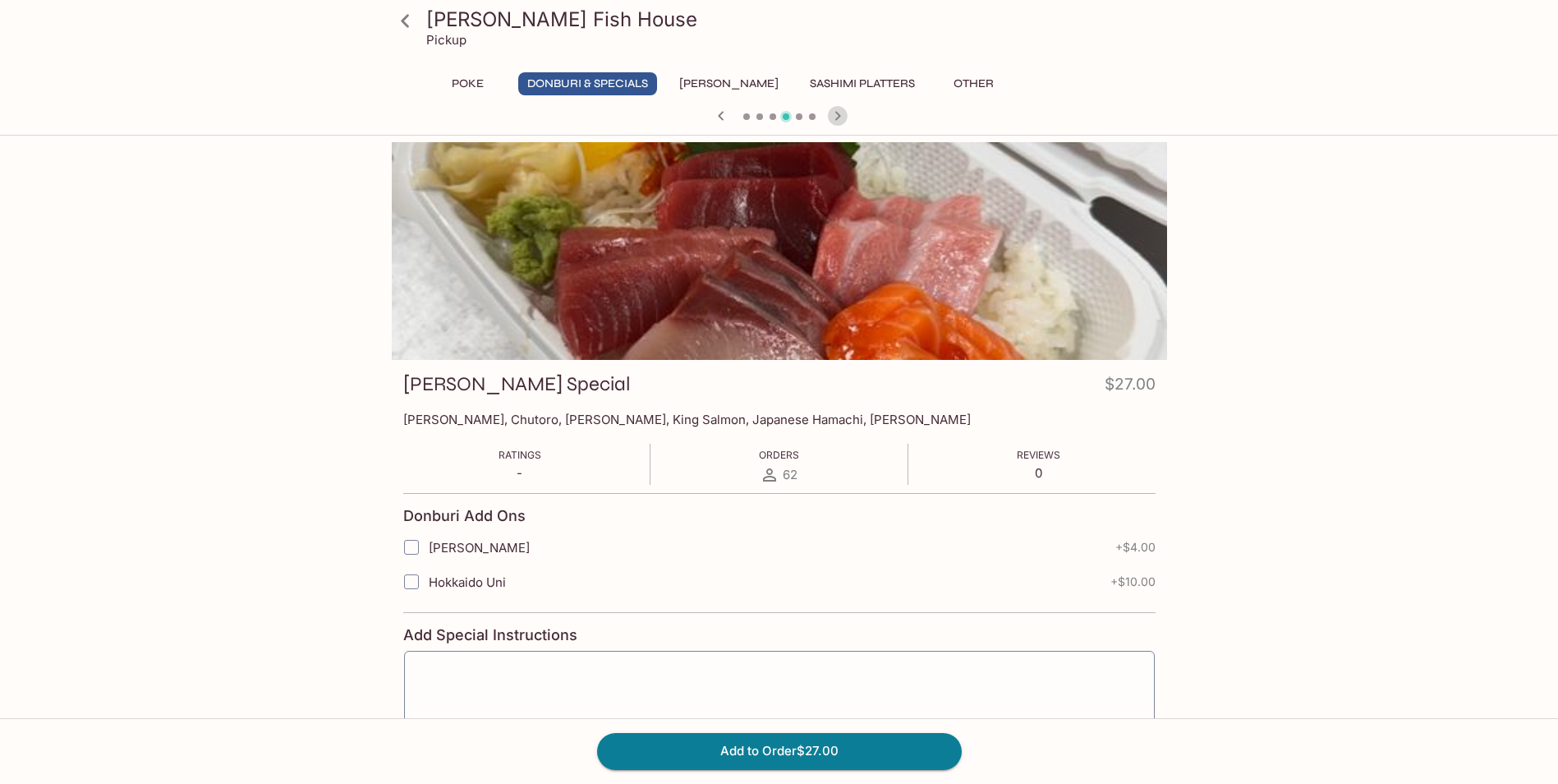
click at [837, 111] on icon "button" at bounding box center [838, 115] width 19 height 19
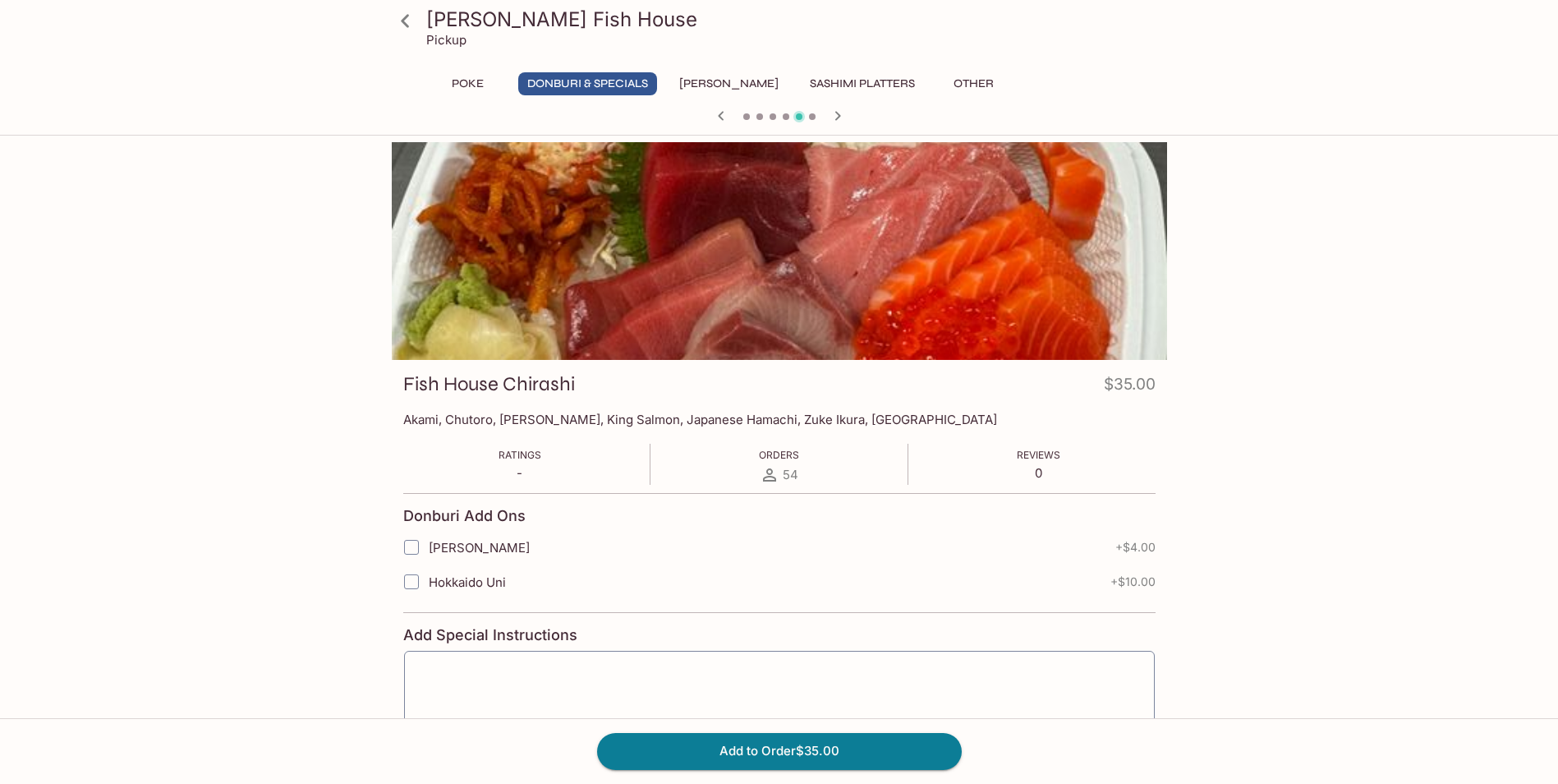
click at [837, 111] on icon "button" at bounding box center [838, 115] width 19 height 19
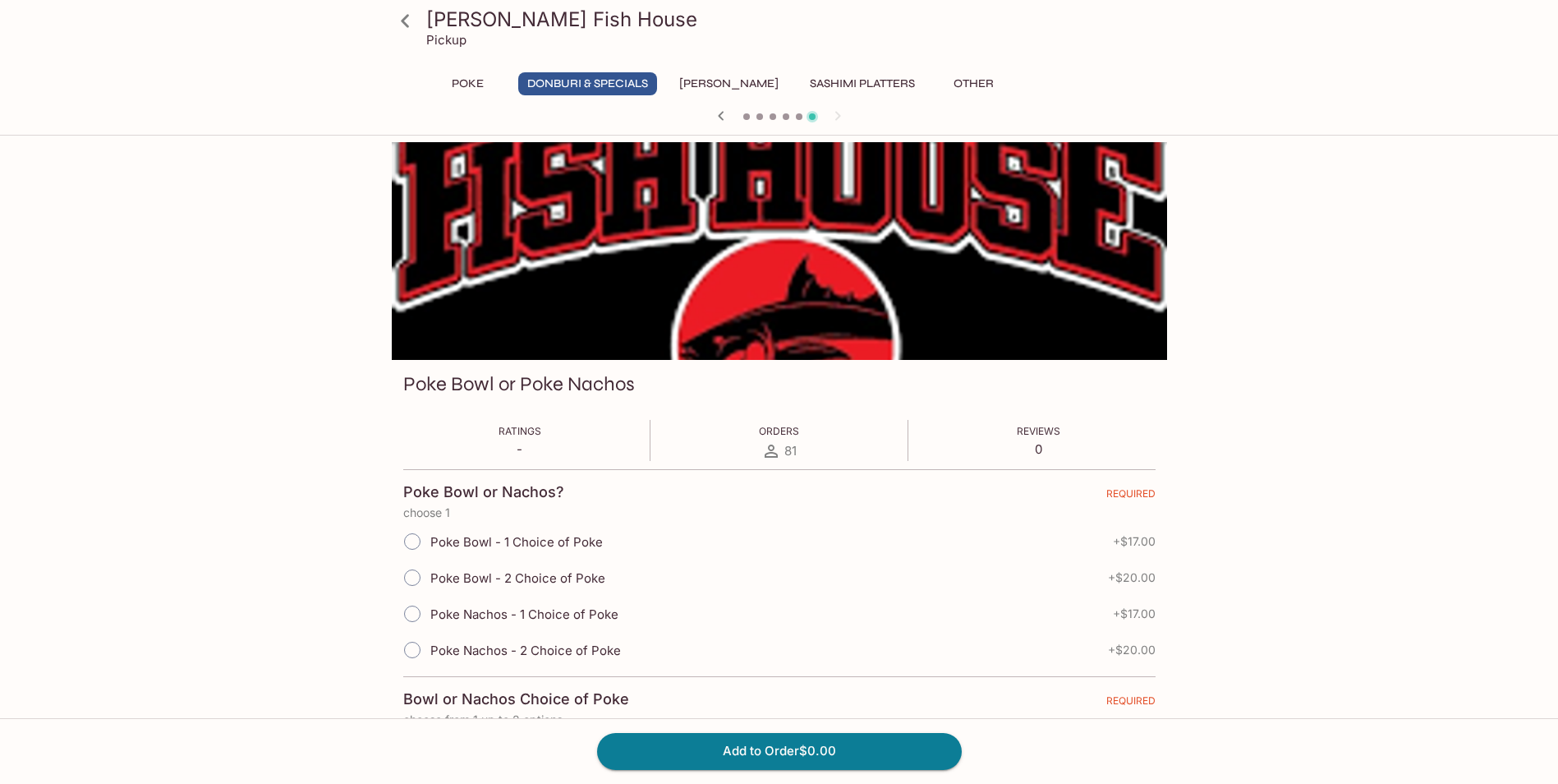
click at [837, 111] on div at bounding box center [779, 117] width 789 height 25
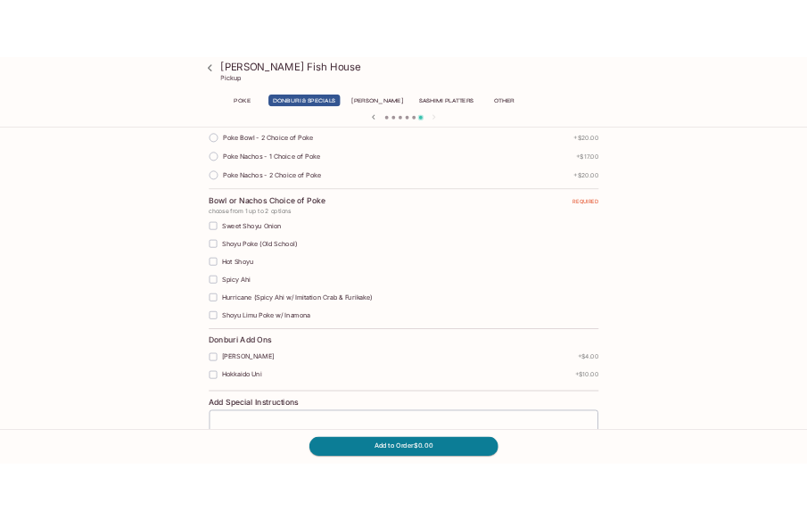
scroll to position [357, 0]
